Goal: Find contact information: Find contact information

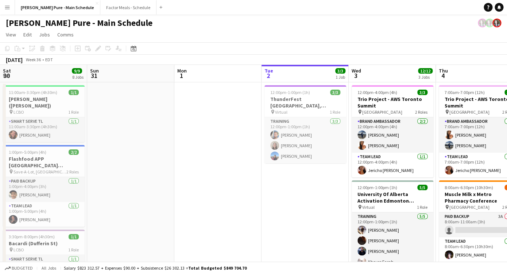
scroll to position [0, 174]
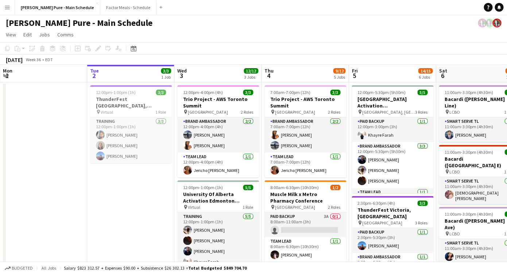
click at [5, 7] on app-icon "Menu" at bounding box center [7, 7] width 6 height 6
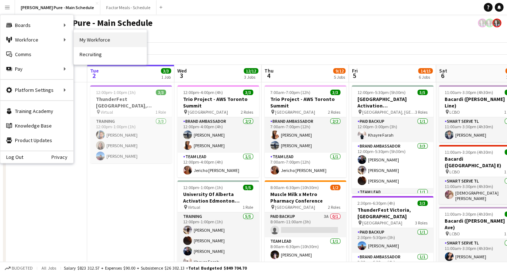
click at [84, 40] on link "My Workforce" at bounding box center [110, 39] width 73 height 15
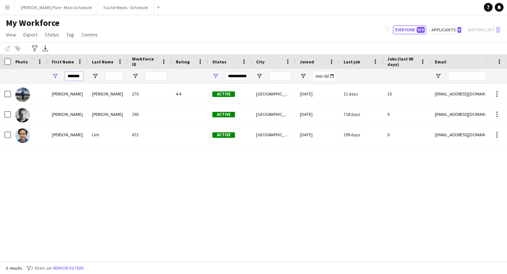
drag, startPoint x: 69, startPoint y: 77, endPoint x: 89, endPoint y: 76, distance: 20.1
click at [83, 76] on input "*******" at bounding box center [74, 76] width 18 height 9
type input "*"
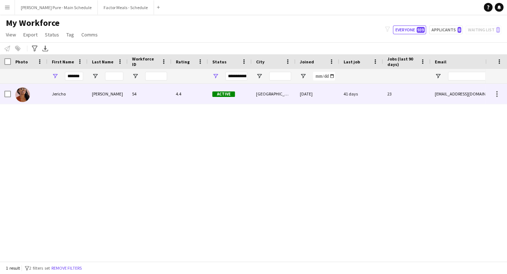
click at [59, 96] on div "Jericho" at bounding box center [67, 94] width 40 height 20
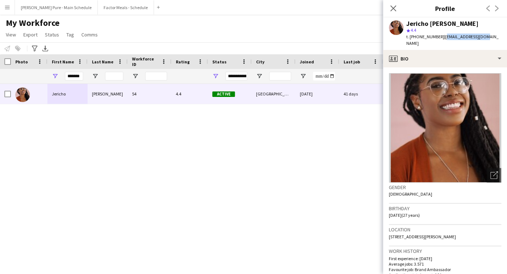
drag, startPoint x: 476, startPoint y: 38, endPoint x: 439, endPoint y: 39, distance: 37.2
click at [439, 39] on div "Jericho [PERSON_NAME] star 4.4 t. [PHONE_NUMBER] | [EMAIL_ADDRESS][DOMAIN_NAME]" at bounding box center [445, 33] width 124 height 32
copy span "[EMAIL_ADDRESS][DOMAIN_NAME]"
click at [397, 6] on app-icon "Close pop-in" at bounding box center [393, 8] width 11 height 11
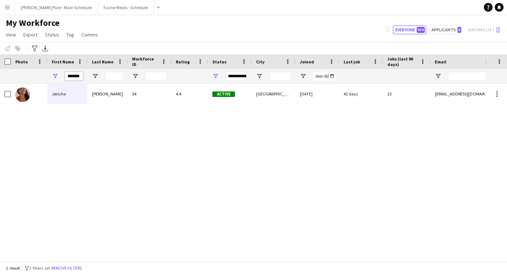
drag, startPoint x: 69, startPoint y: 77, endPoint x: 86, endPoint y: 76, distance: 17.5
click at [83, 77] on input "*******" at bounding box center [74, 76] width 18 height 9
type input "*"
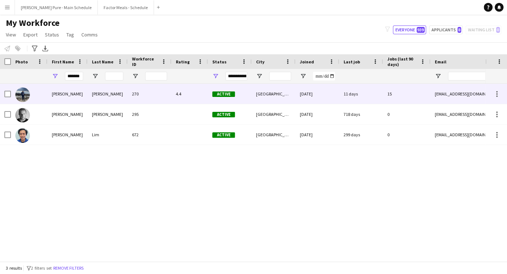
click at [58, 98] on div "[PERSON_NAME]" at bounding box center [67, 94] width 40 height 20
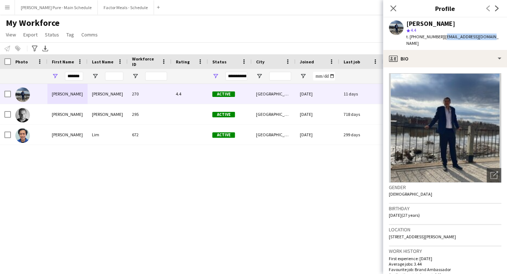
drag, startPoint x: 484, startPoint y: 36, endPoint x: 439, endPoint y: 39, distance: 44.9
click at [439, 39] on div "[PERSON_NAME] star 4.4 t. [PHONE_NUMBER] | [EMAIL_ADDRESS][DOMAIN_NAME]" at bounding box center [445, 33] width 124 height 32
copy span "[EMAIL_ADDRESS][DOMAIN_NAME]"
drag, startPoint x: 82, startPoint y: 77, endPoint x: 25, endPoint y: 76, distance: 56.9
click at [65, 76] on input "*******" at bounding box center [74, 76] width 18 height 9
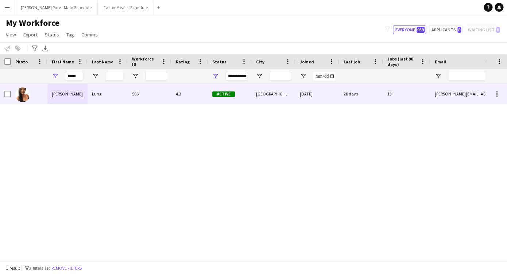
click at [62, 96] on div "[PERSON_NAME]" at bounding box center [67, 94] width 40 height 20
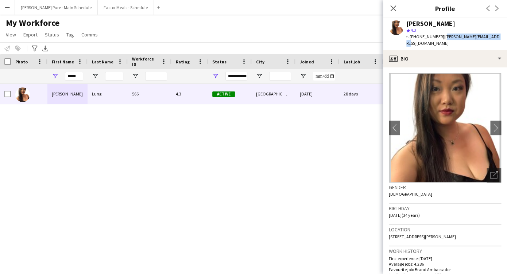
drag, startPoint x: 491, startPoint y: 38, endPoint x: 439, endPoint y: 39, distance: 51.8
click at [439, 39] on div "[PERSON_NAME] star 4.3 t. [PHONE_NUMBER] | [PERSON_NAME][EMAIL_ADDRESS][DOMAIN_…" at bounding box center [445, 33] width 124 height 32
copy span "[PERSON_NAME][EMAIL_ADDRESS][DOMAIN_NAME]"
click at [392, 3] on div "Close pop-in" at bounding box center [393, 8] width 20 height 17
drag, startPoint x: 82, startPoint y: 75, endPoint x: 33, endPoint y: 72, distance: 48.6
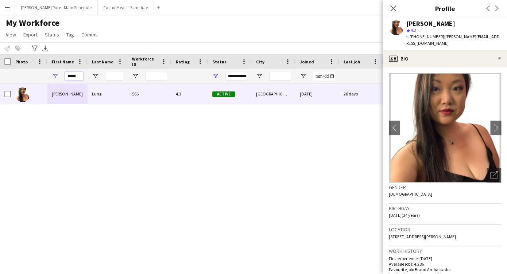
click at [65, 72] on input "*****" at bounding box center [74, 76] width 18 height 9
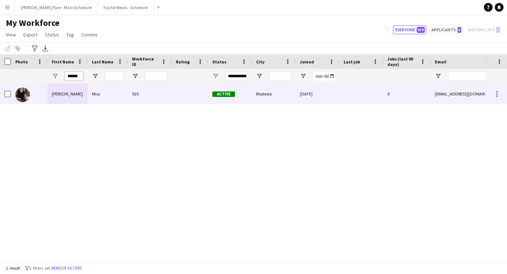
type input "******"
click at [64, 95] on div "[PERSON_NAME]" at bounding box center [67, 94] width 40 height 20
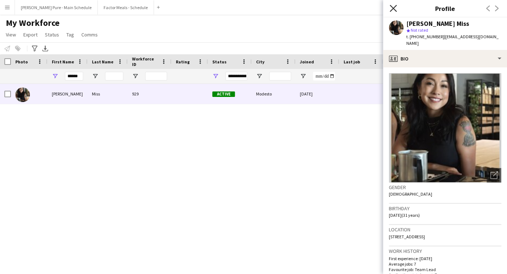
click at [393, 8] on icon at bounding box center [392, 8] width 7 height 7
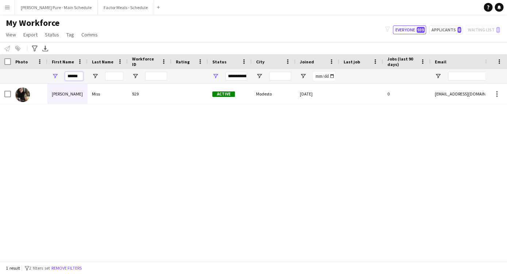
drag, startPoint x: 82, startPoint y: 76, endPoint x: 17, endPoint y: 68, distance: 65.7
click at [47, 69] on div "******" at bounding box center [67, 76] width 40 height 15
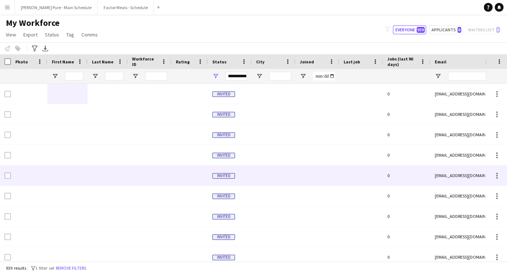
click at [143, 179] on div at bounding box center [150, 176] width 44 height 20
